Goal: Task Accomplishment & Management: Complete application form

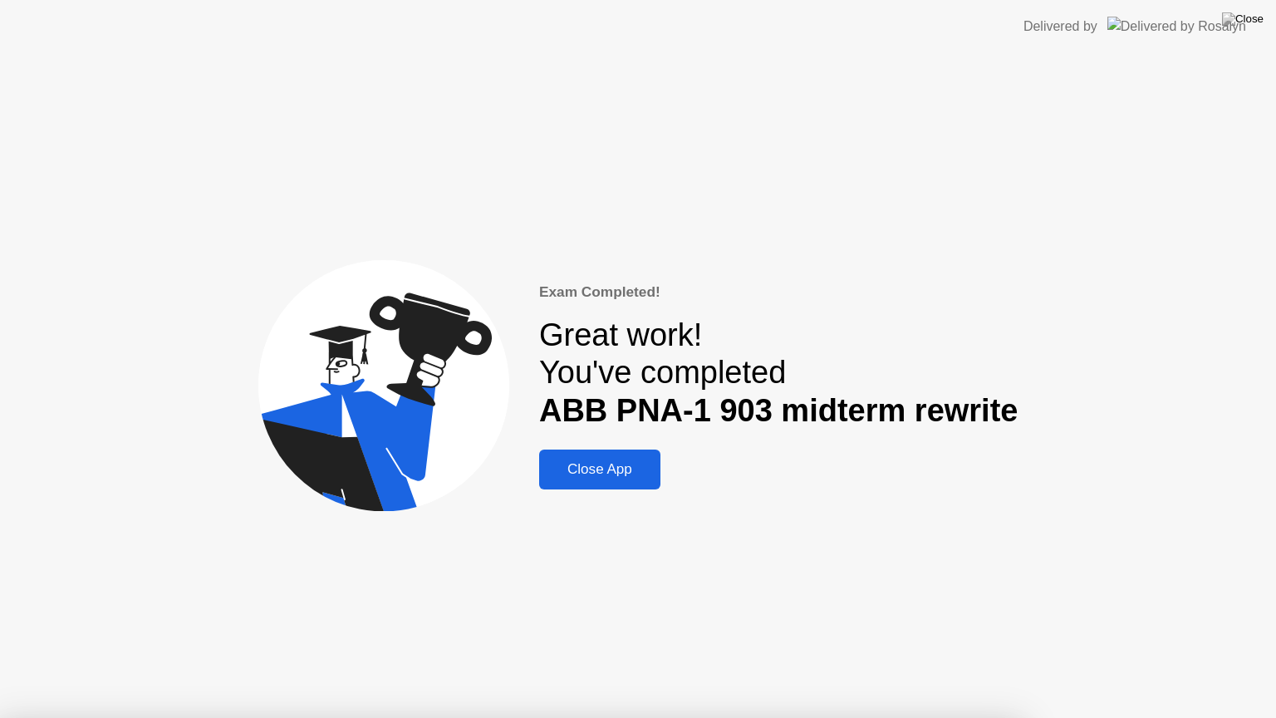
click at [1259, 26] on img at bounding box center [1243, 18] width 42 height 13
